Goal: Task Accomplishment & Management: Manage account settings

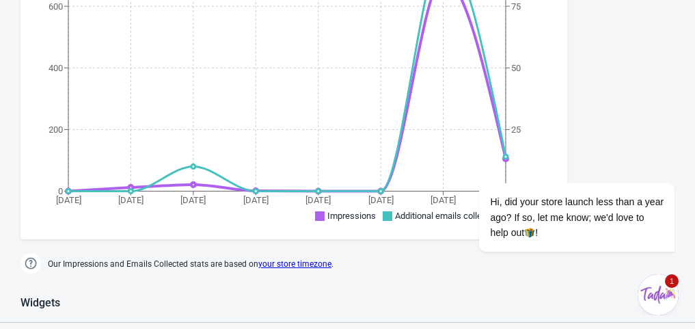
scroll to position [284, 0]
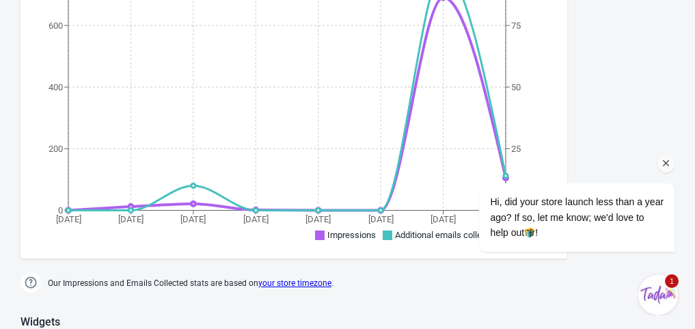
click at [665, 170] on icon "Chat attention grabber" at bounding box center [666, 163] width 12 height 12
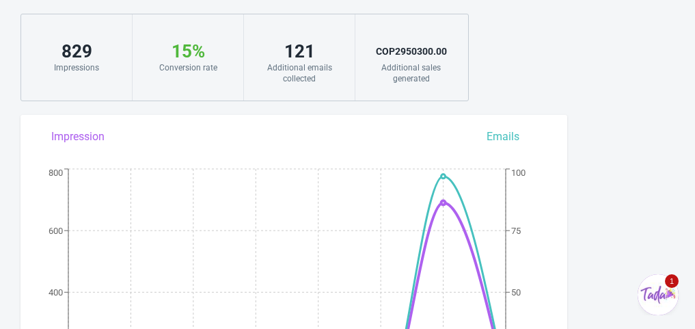
scroll to position [11, 0]
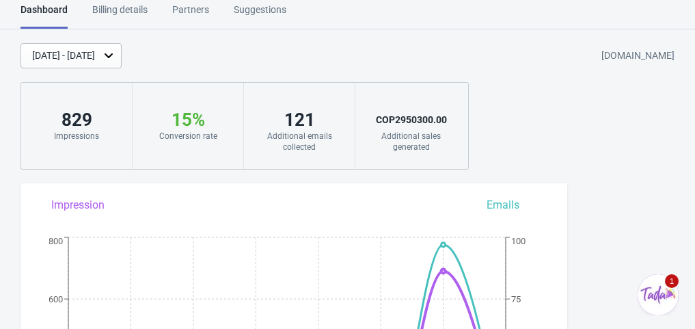
click at [138, 1] on html "Dashboard Billing details Partners Suggestions Dashboard Billing details Partne…" at bounding box center [347, 153] width 695 height 329
click at [133, 5] on div "Billing details" at bounding box center [119, 15] width 55 height 24
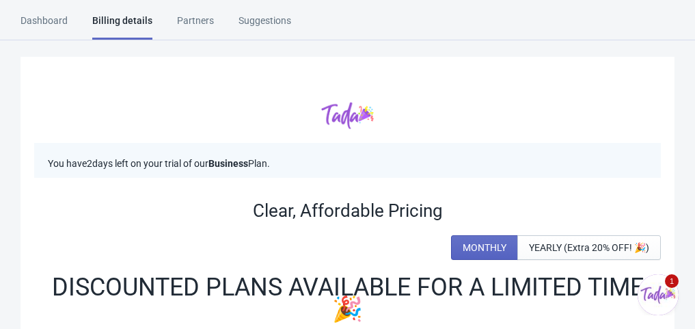
drag, startPoint x: 167, startPoint y: 15, endPoint x: 177, endPoint y: 18, distance: 10.6
click at [171, 16] on div "Dashboard Billing details Partners Suggestions" at bounding box center [168, 27] width 295 height 26
click at [183, 19] on div "Partners" at bounding box center [195, 26] width 37 height 24
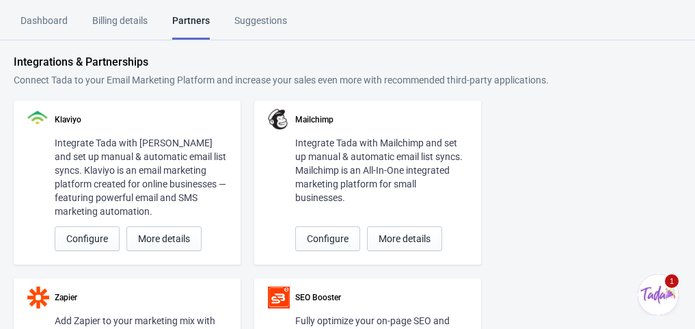
click at [264, 22] on div "Suggestions" at bounding box center [260, 26] width 53 height 24
click at [109, 25] on div "Billing details" at bounding box center [119, 26] width 55 height 24
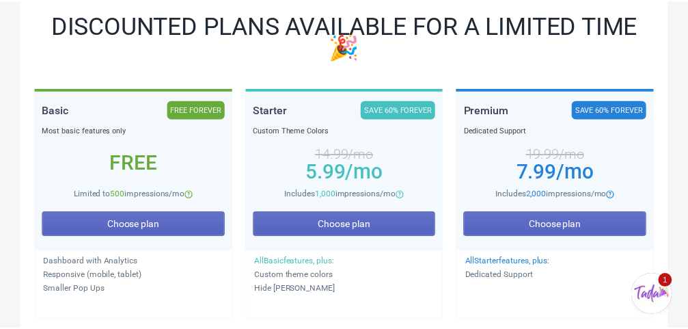
scroll to position [410, 0]
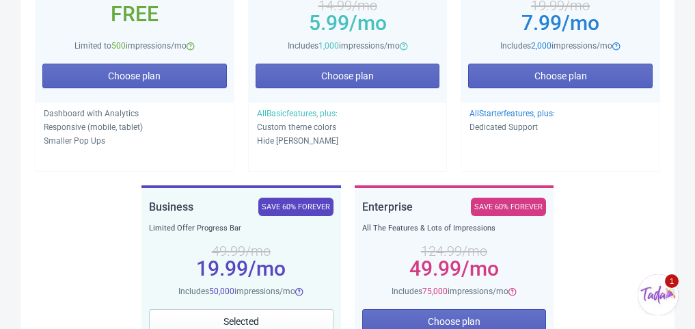
click at [95, 212] on div "Basic FREE FOREVER Most basic features only Free Limited to 500 impressions/mo …" at bounding box center [347, 185] width 627 height 491
